Goal: Information Seeking & Learning: Learn about a topic

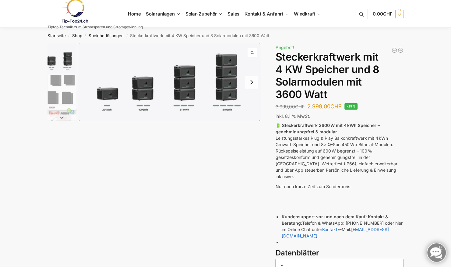
click at [148, 95] on img "1 / 9" at bounding box center [169, 82] width 183 height 77
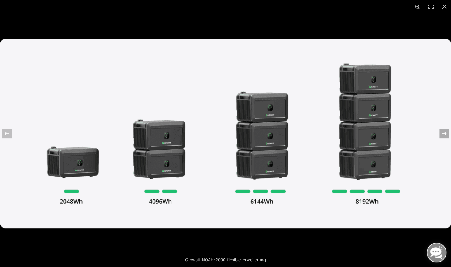
click at [444, 133] on button "Next (arrow right)" at bounding box center [439, 133] width 21 height 30
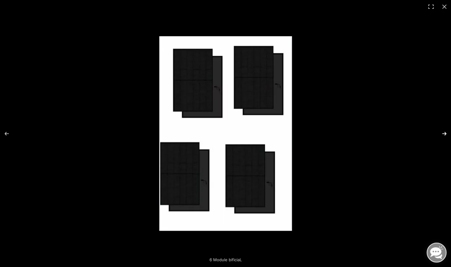
click at [444, 133] on button "Next (arrow right)" at bounding box center [439, 133] width 21 height 30
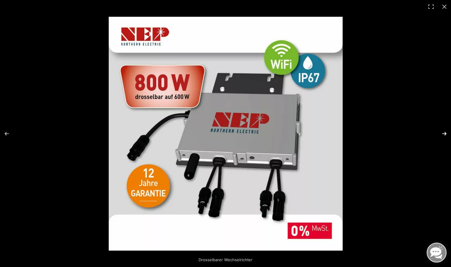
click at [444, 133] on button "Next (arrow right)" at bounding box center [439, 133] width 21 height 30
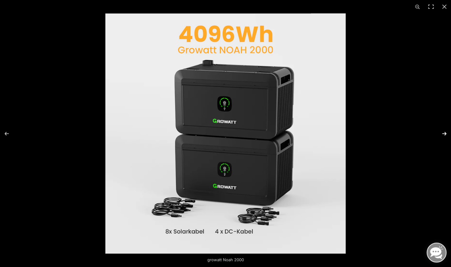
click at [444, 133] on button "Next (arrow right)" at bounding box center [439, 133] width 21 height 30
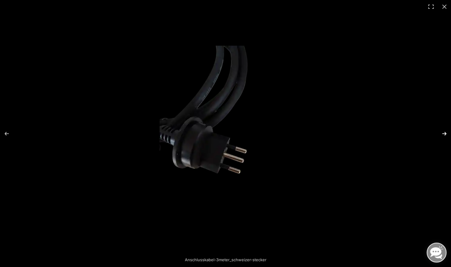
click at [444, 133] on button "Next (arrow right)" at bounding box center [439, 133] width 21 height 30
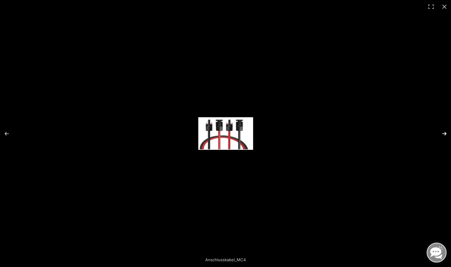
click at [444, 133] on button "Next (arrow right)" at bounding box center [439, 133] width 21 height 30
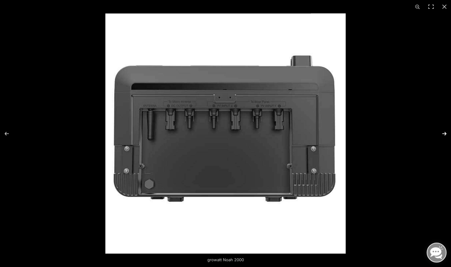
click at [444, 133] on button "Next (arrow right)" at bounding box center [439, 133] width 21 height 30
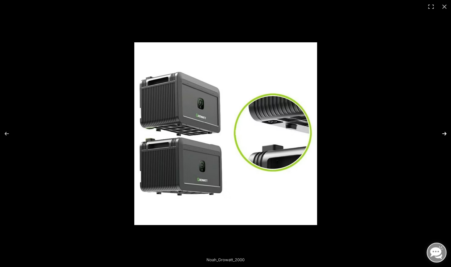
click at [444, 133] on button "Next (arrow right)" at bounding box center [439, 133] width 21 height 30
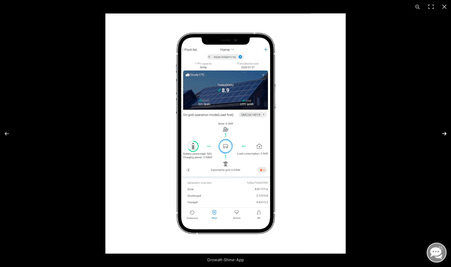
click at [444, 133] on button "Next (arrow right)" at bounding box center [439, 133] width 21 height 30
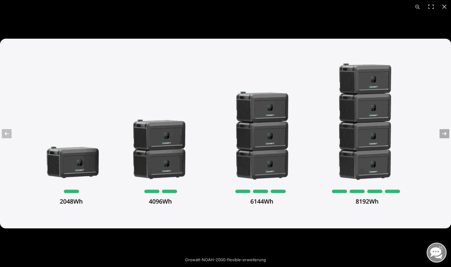
click at [444, 133] on button "Next (arrow right)" at bounding box center [439, 133] width 21 height 30
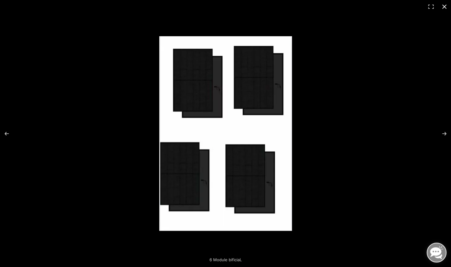
click at [445, 4] on button "Close (Esc)" at bounding box center [443, 6] width 13 height 13
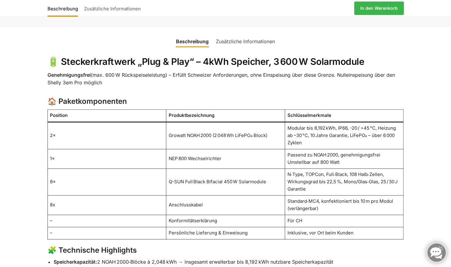
scroll to position [343, 0]
